Goal: Transaction & Acquisition: Purchase product/service

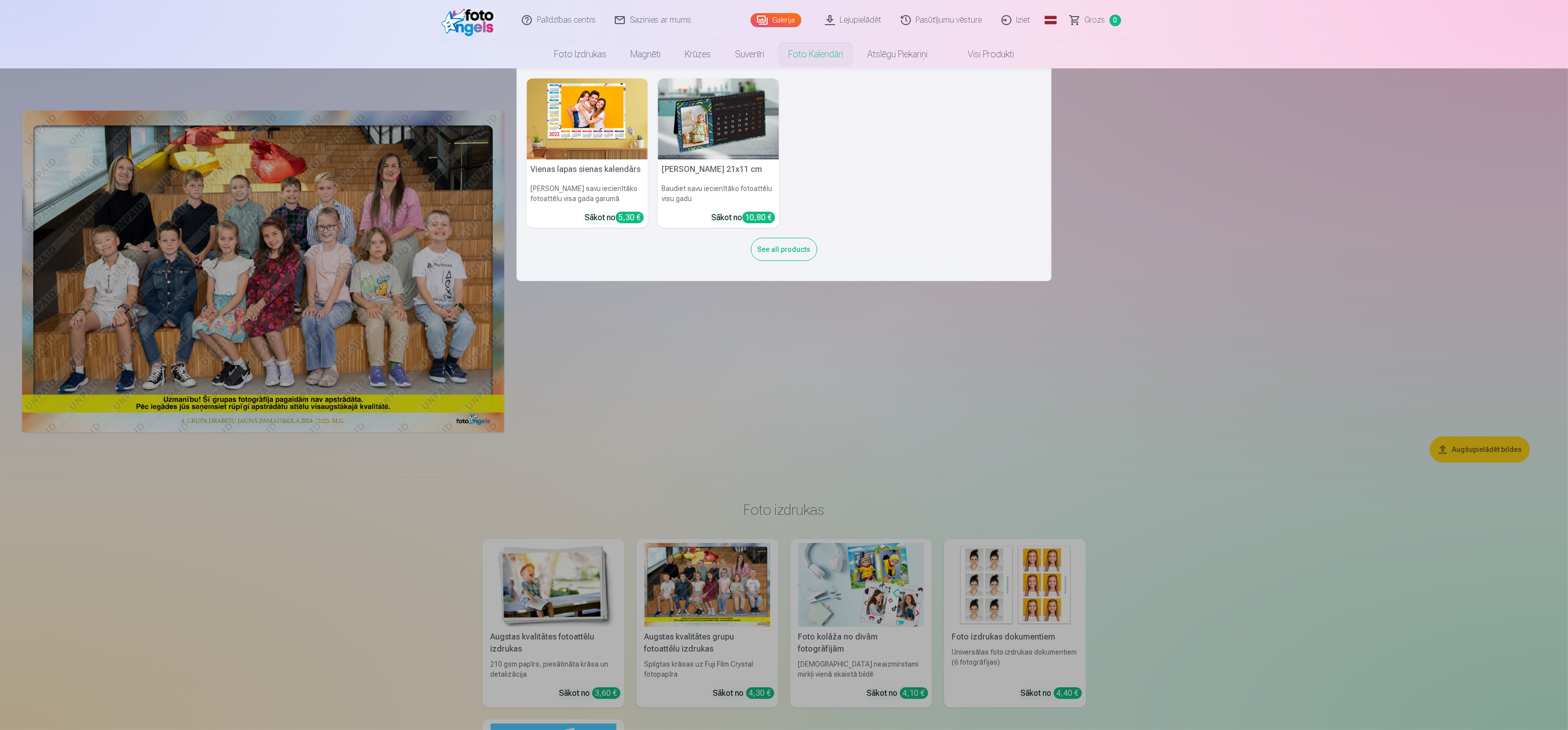
click at [684, 122] on img at bounding box center [718, 119] width 121 height 81
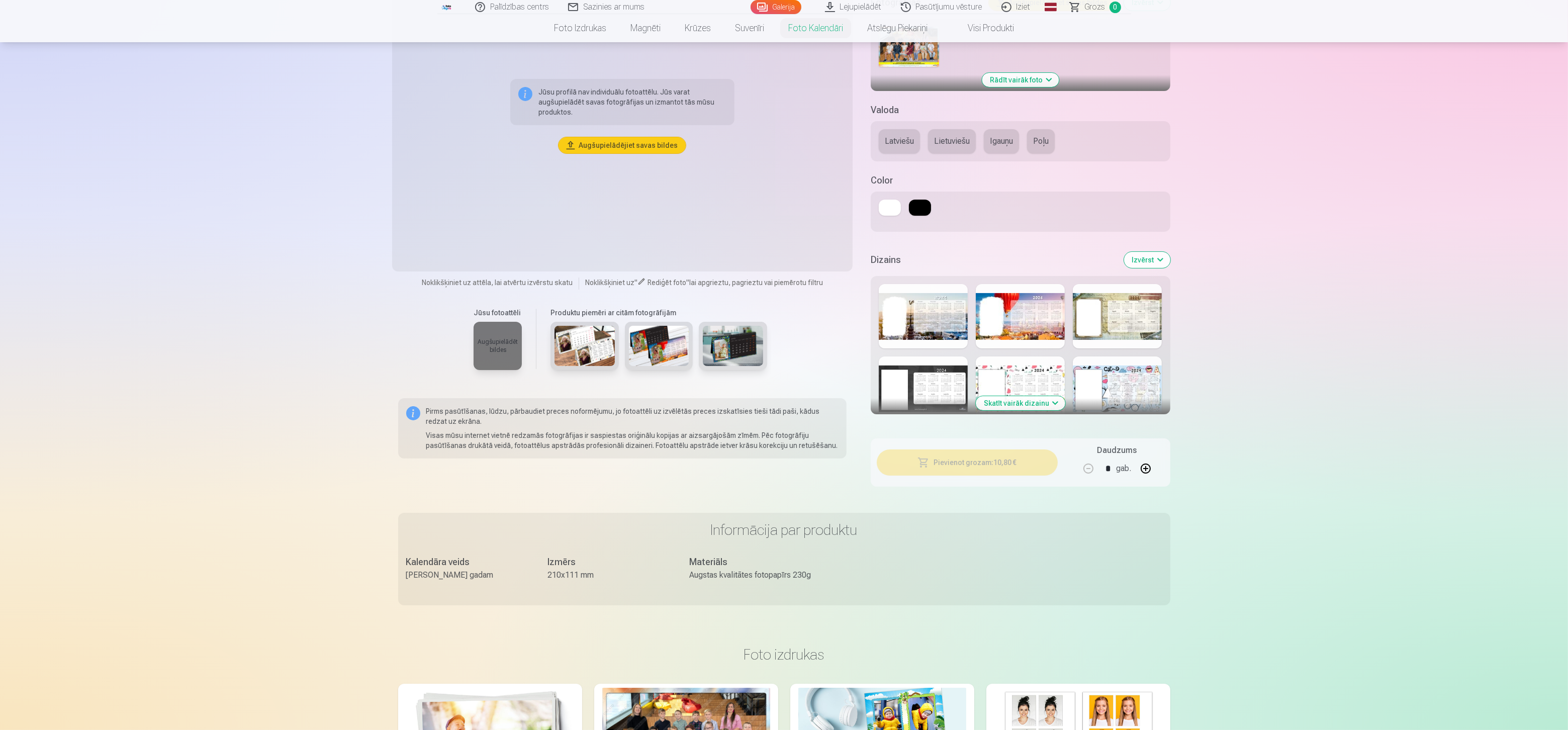
scroll to position [227, 0]
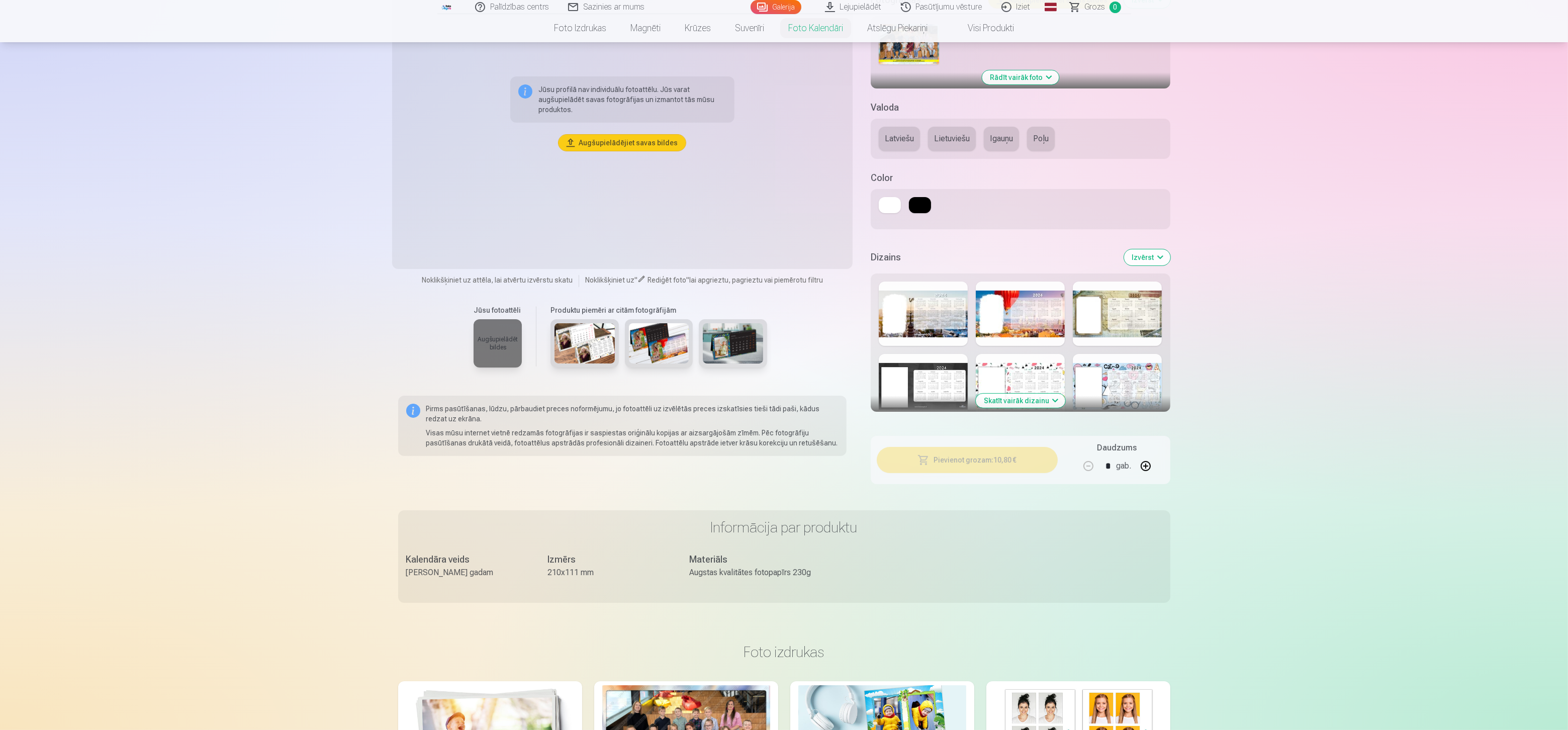
click at [989, 307] on div at bounding box center [1020, 314] width 89 height 64
click at [1018, 386] on div at bounding box center [1020, 386] width 89 height 64
click at [1118, 381] on div at bounding box center [1117, 386] width 89 height 64
click at [1118, 331] on div at bounding box center [1117, 314] width 89 height 64
click at [1027, 405] on button "Skatīt vairāk dizainu" at bounding box center [1021, 401] width 90 height 14
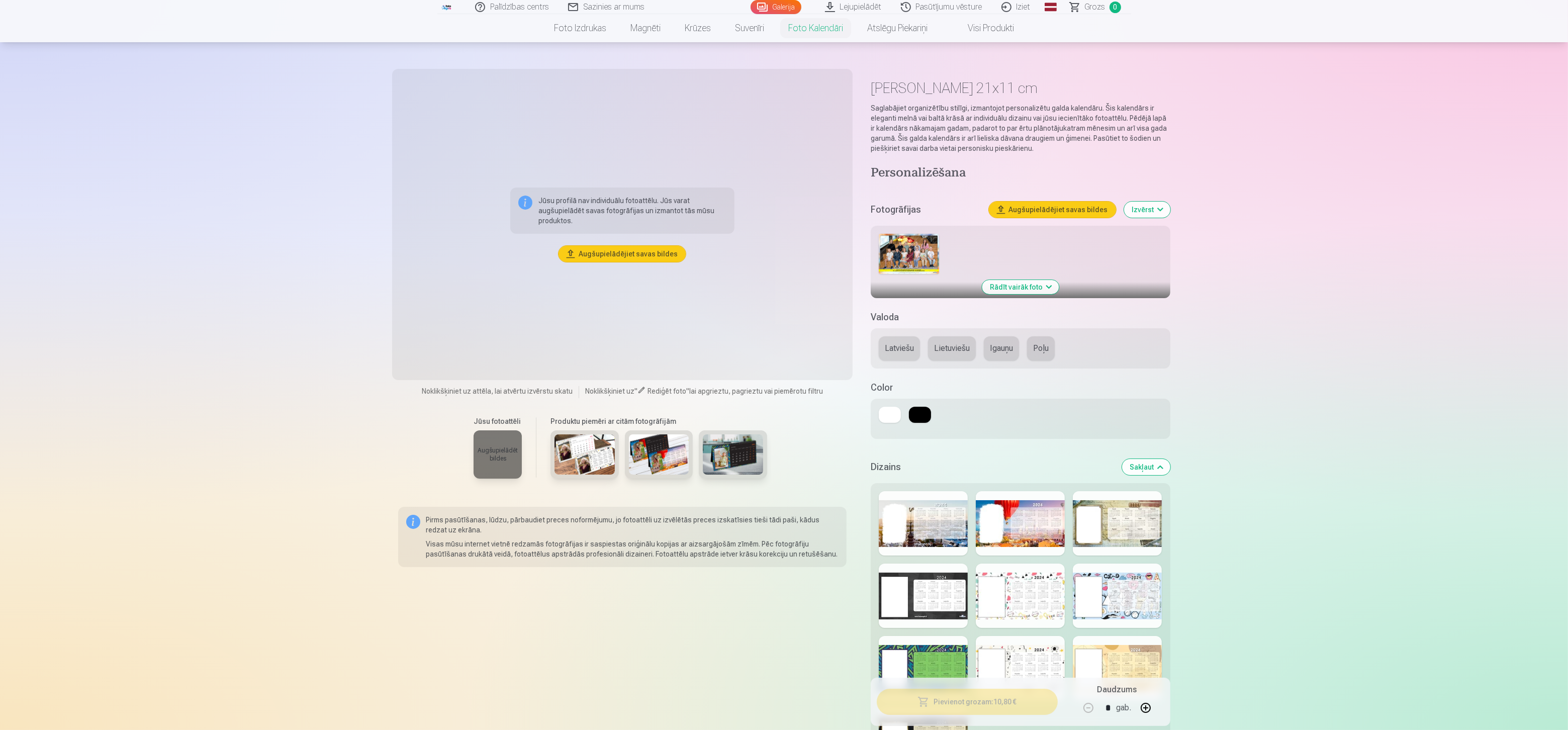
scroll to position [0, 0]
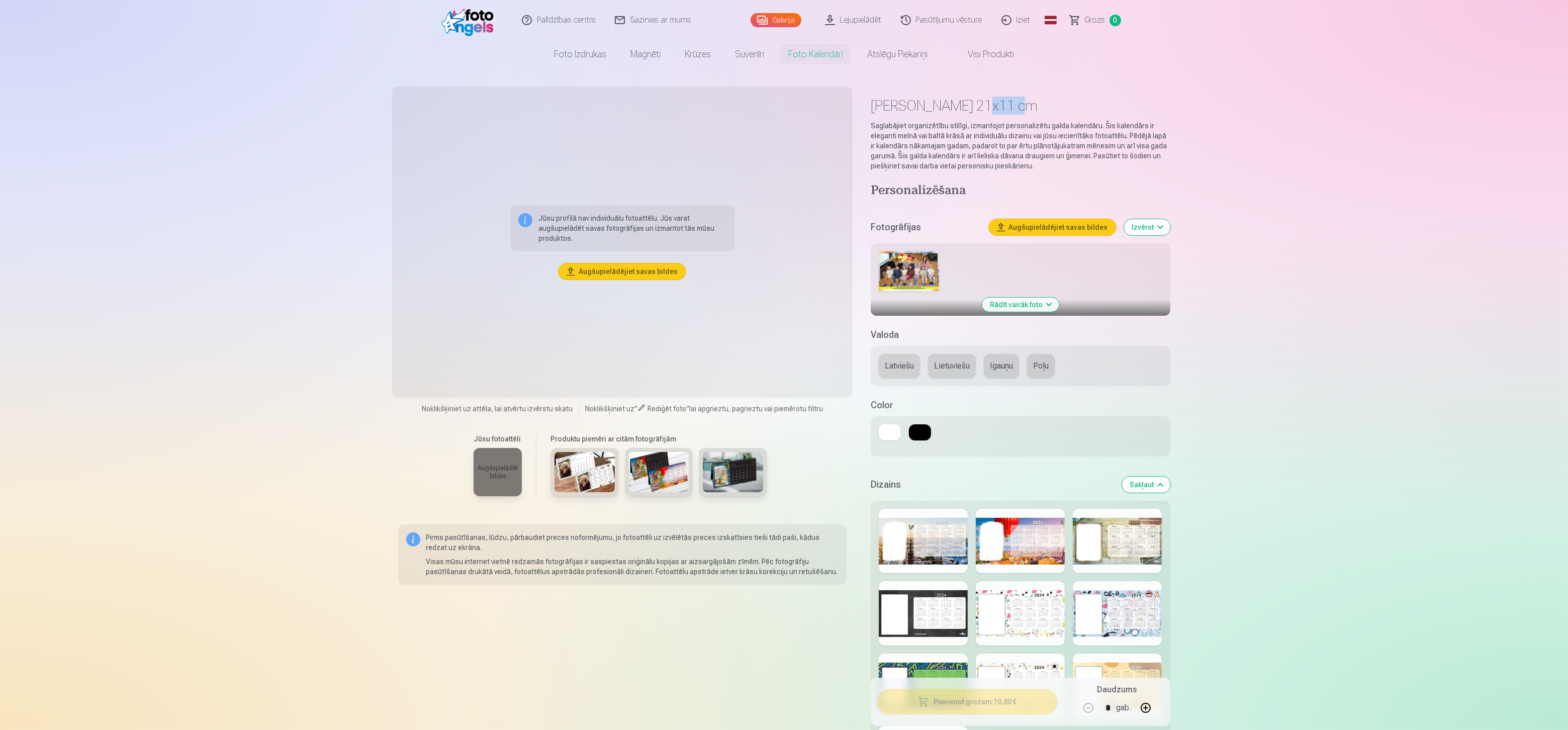
drag, startPoint x: 1007, startPoint y: 103, endPoint x: 970, endPoint y: 103, distance: 37.0
click at [970, 103] on h1 "[PERSON_NAME] 21x11 cm" at bounding box center [1020, 106] width 299 height 18
click at [611, 275] on button "Augšupielādējiet savas bildes" at bounding box center [622, 271] width 127 height 16
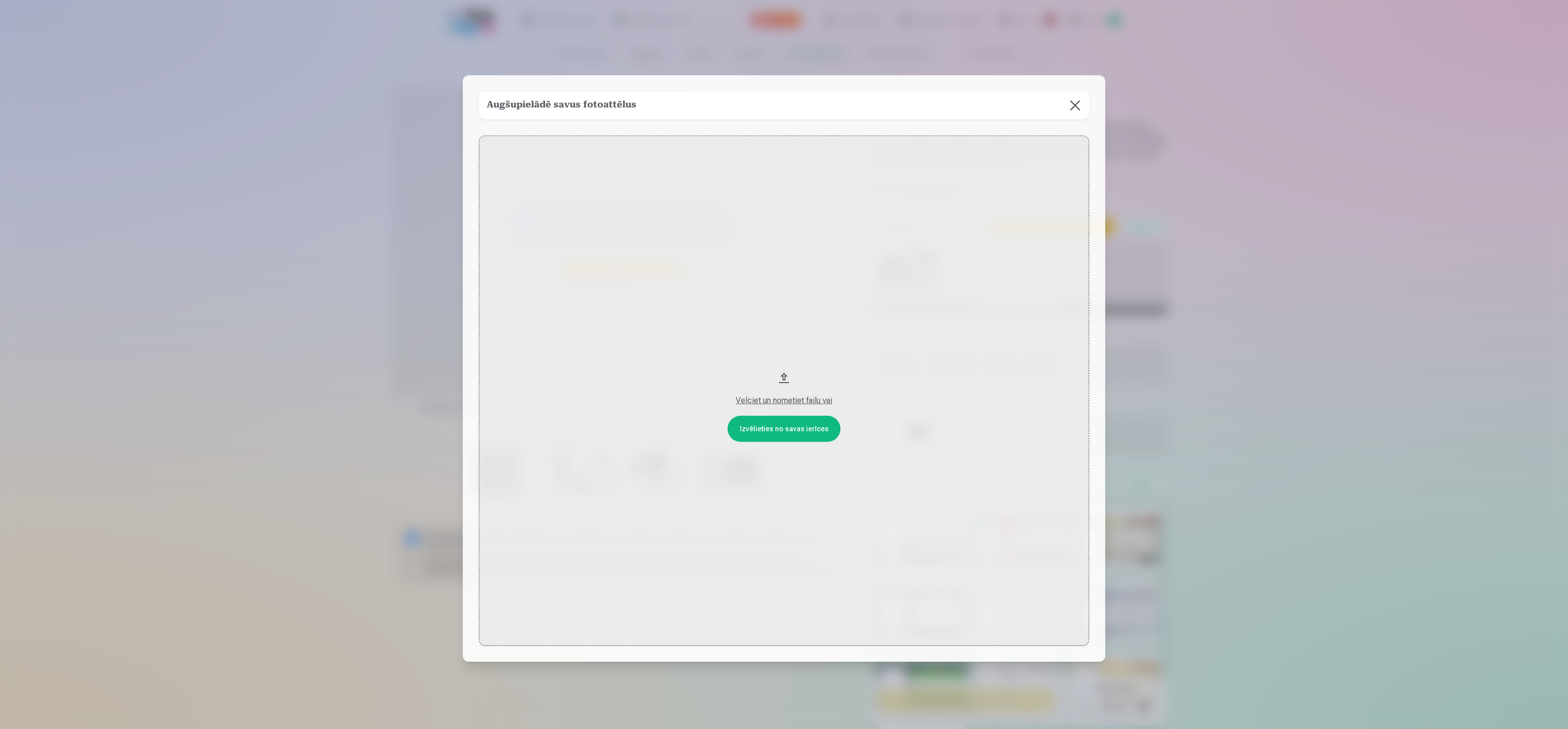
click at [778, 424] on button "Velciet un nometiet failu vai" at bounding box center [784, 390] width 610 height 510
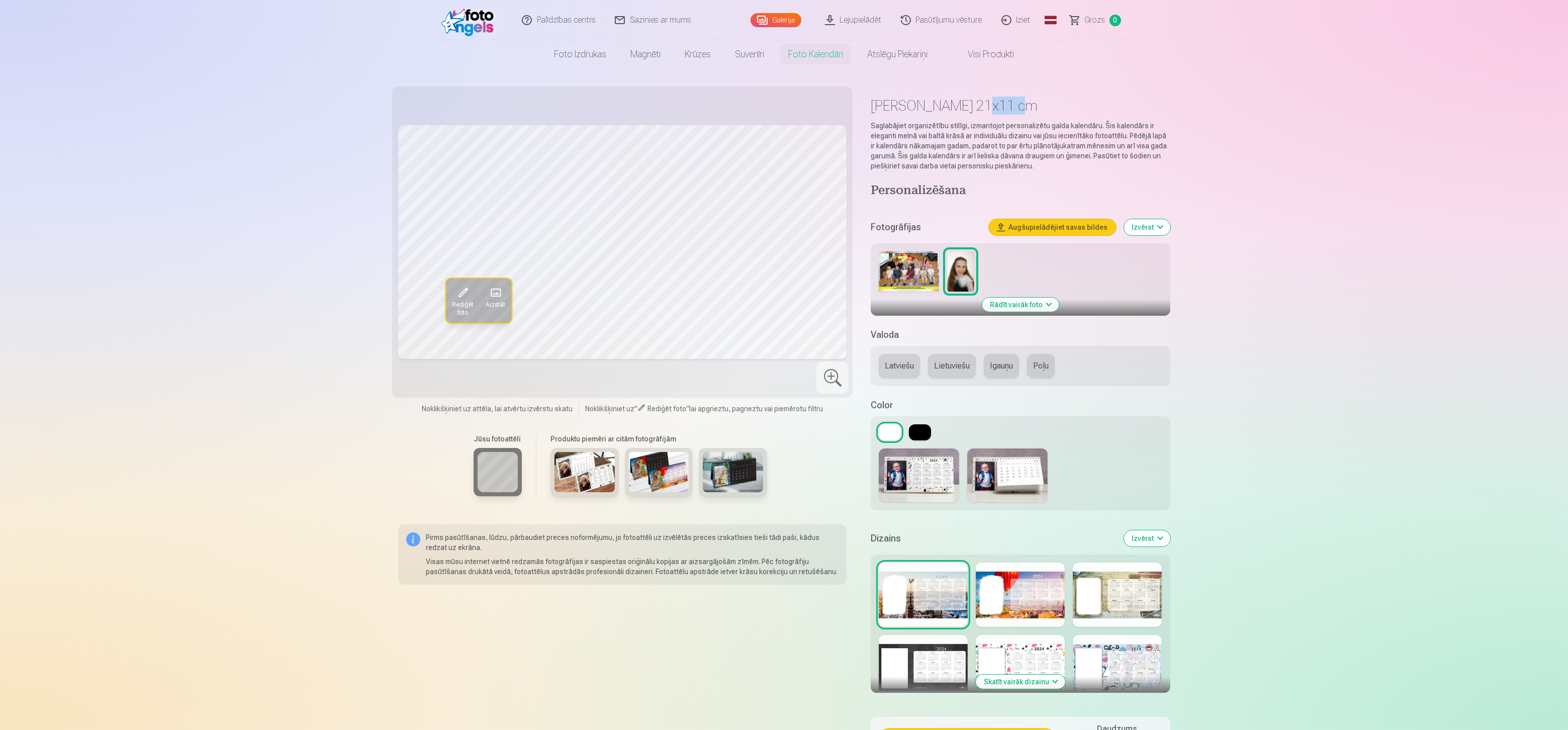
click at [1002, 464] on img at bounding box center [1007, 475] width 81 height 54
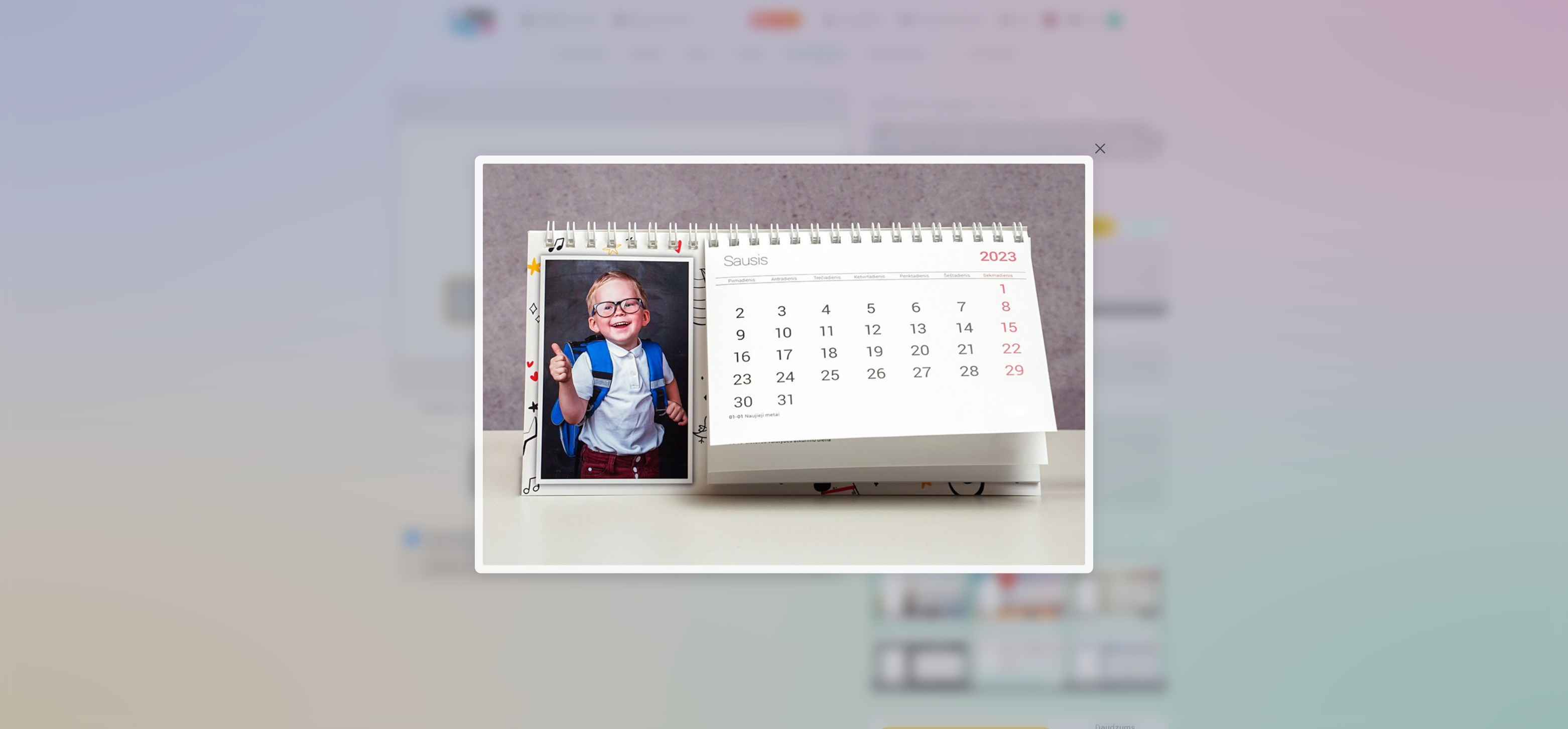
click at [1100, 148] on div at bounding box center [1100, 149] width 14 height 14
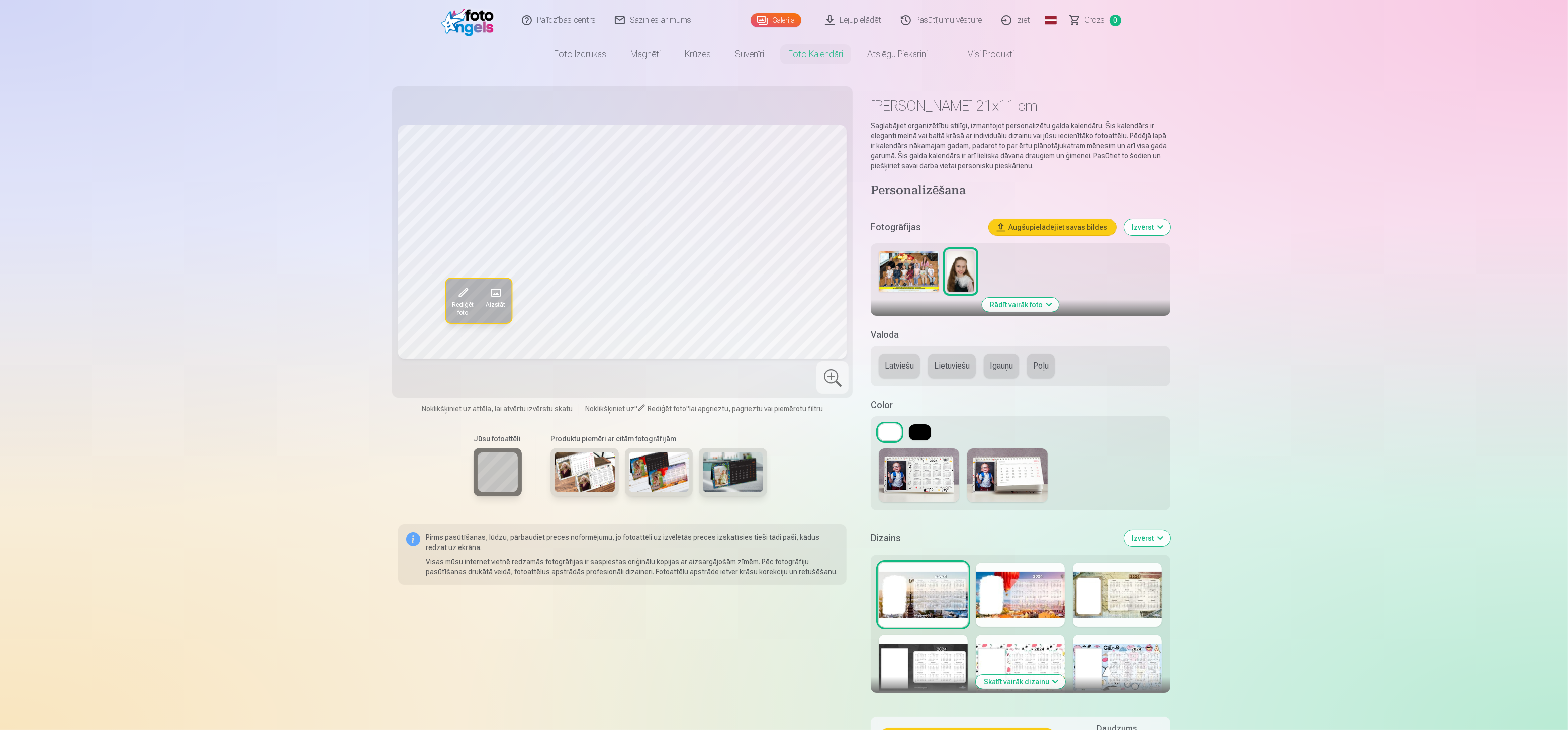
click at [1041, 368] on button "Poļu" at bounding box center [1041, 366] width 28 height 24
click at [1001, 369] on button "Igauņu" at bounding box center [1001, 366] width 35 height 24
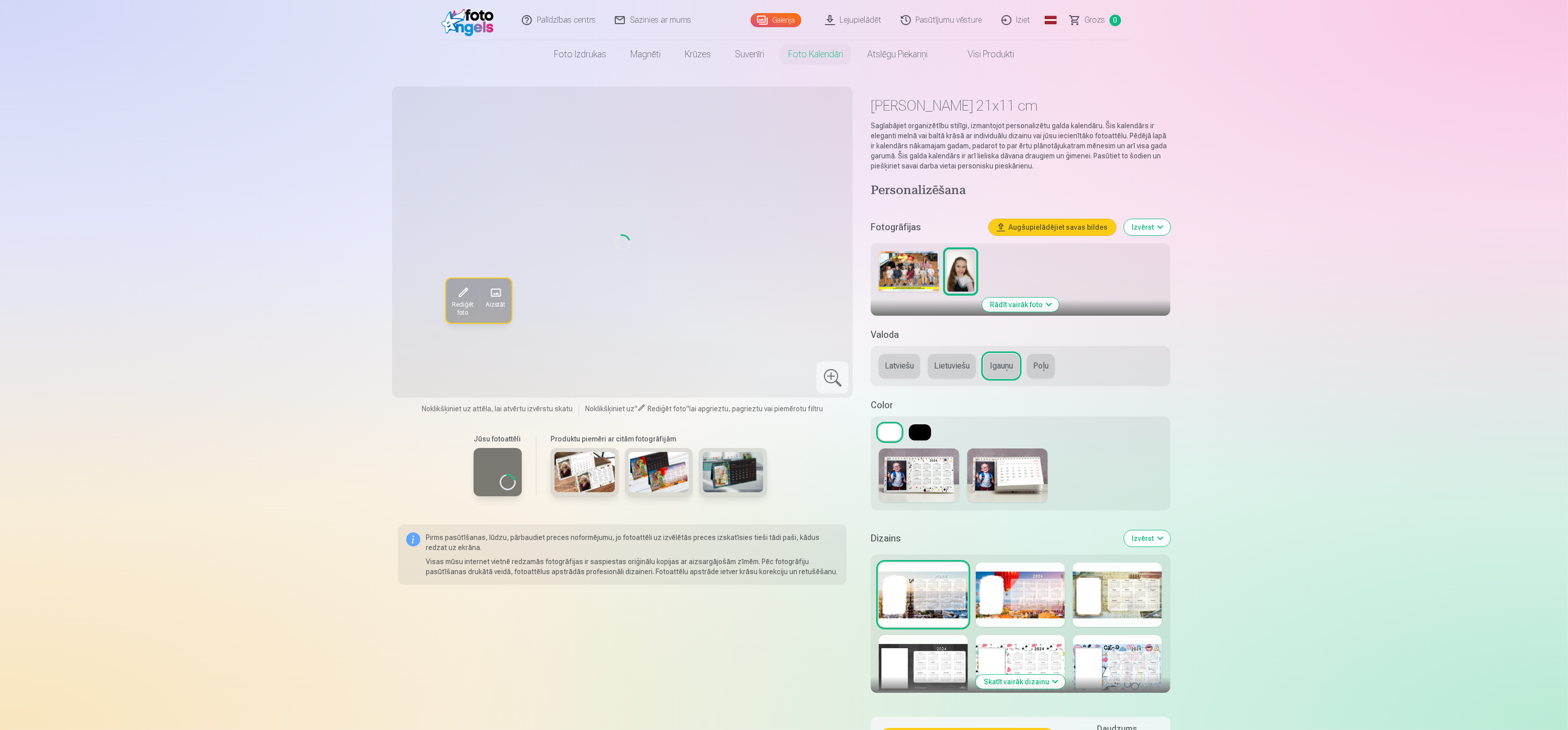
click at [967, 368] on button "Lietuviešu" at bounding box center [952, 366] width 48 height 24
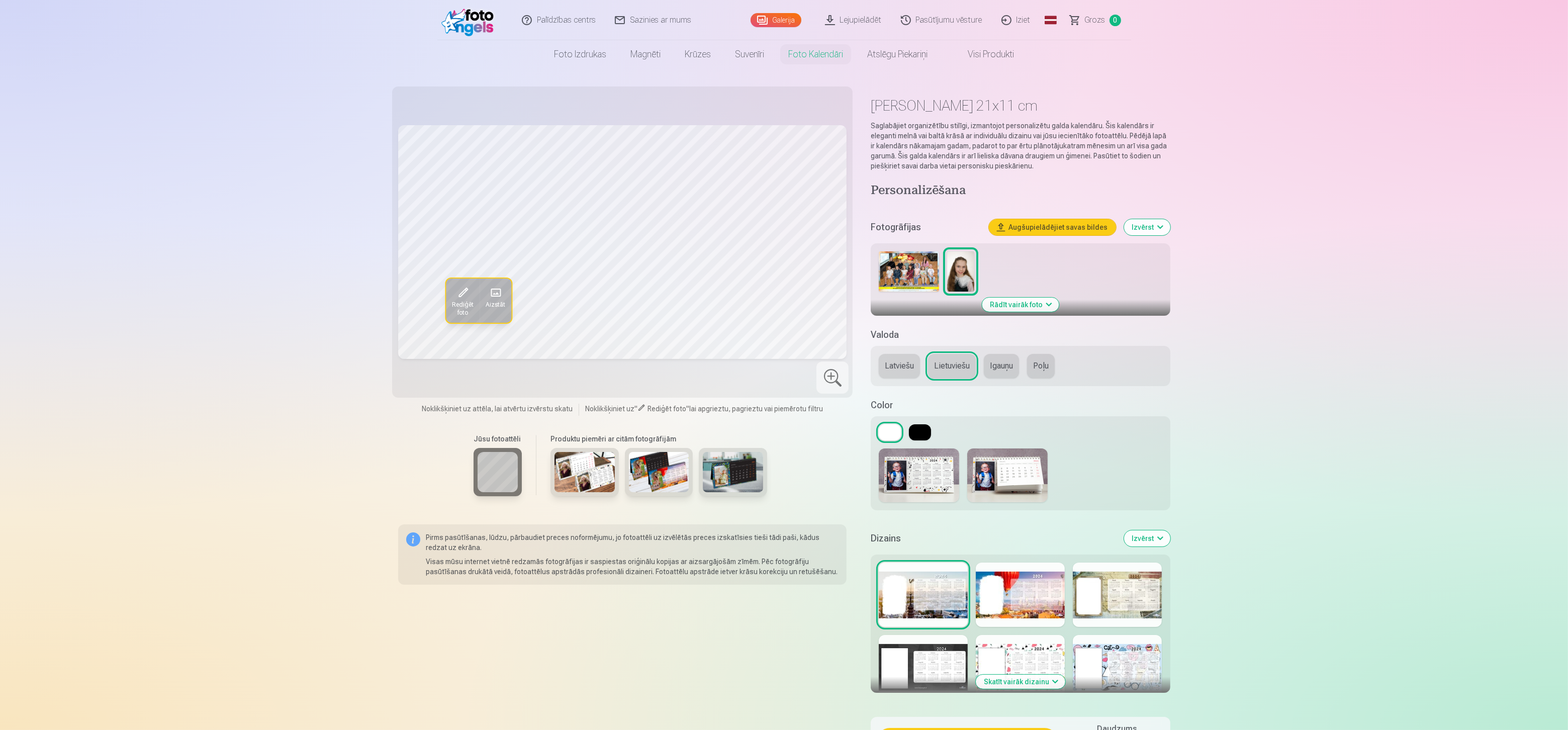
click at [888, 368] on button "Latviešu" at bounding box center [899, 366] width 41 height 24
